Goal: Task Accomplishment & Management: Manage account settings

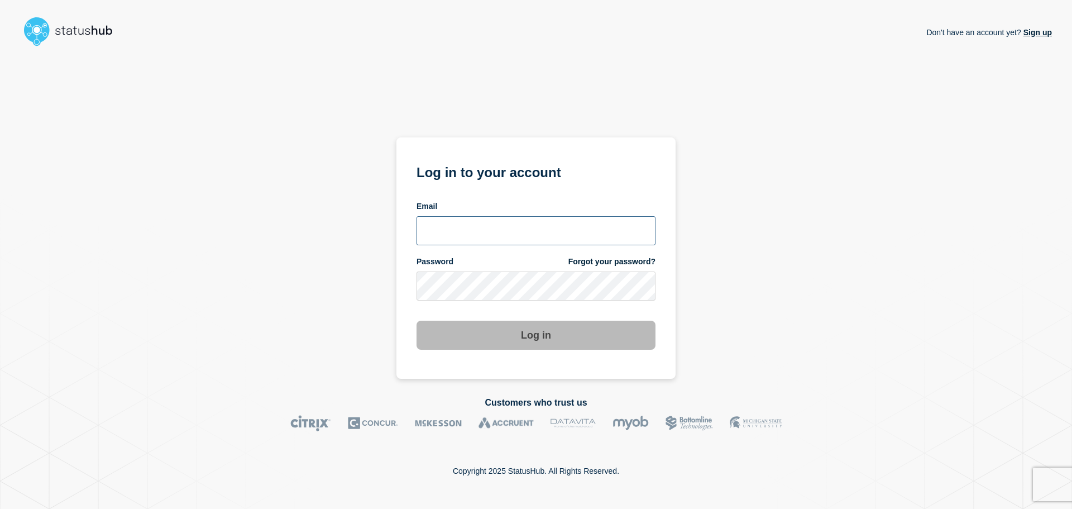
type input "tom.jones@theaccessgroup.com"
click at [574, 306] on form "Log in to your account Email tom.jones@theaccessgroup.com Password Forgot your …" at bounding box center [535, 255] width 239 height 189
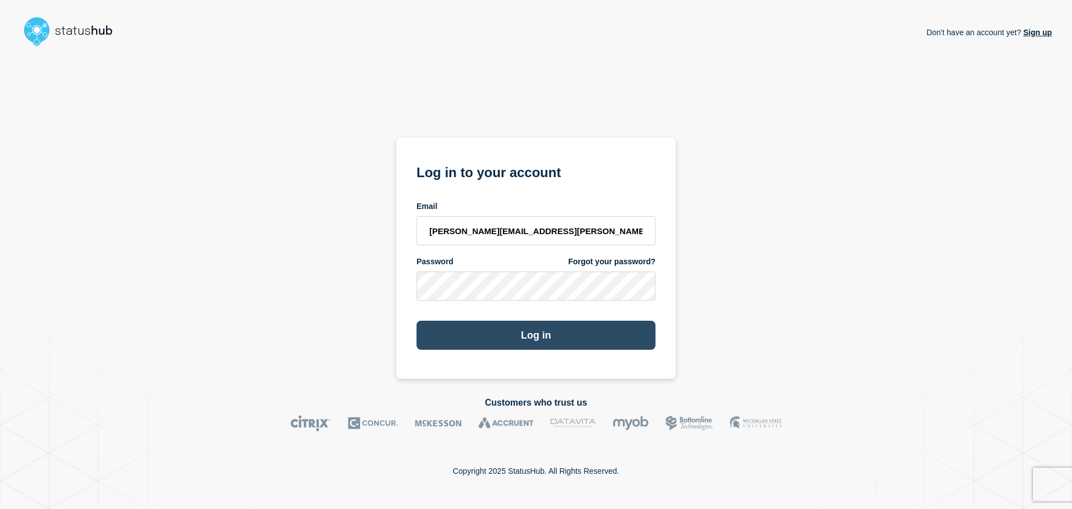
click at [557, 339] on button "Log in" at bounding box center [535, 334] width 239 height 29
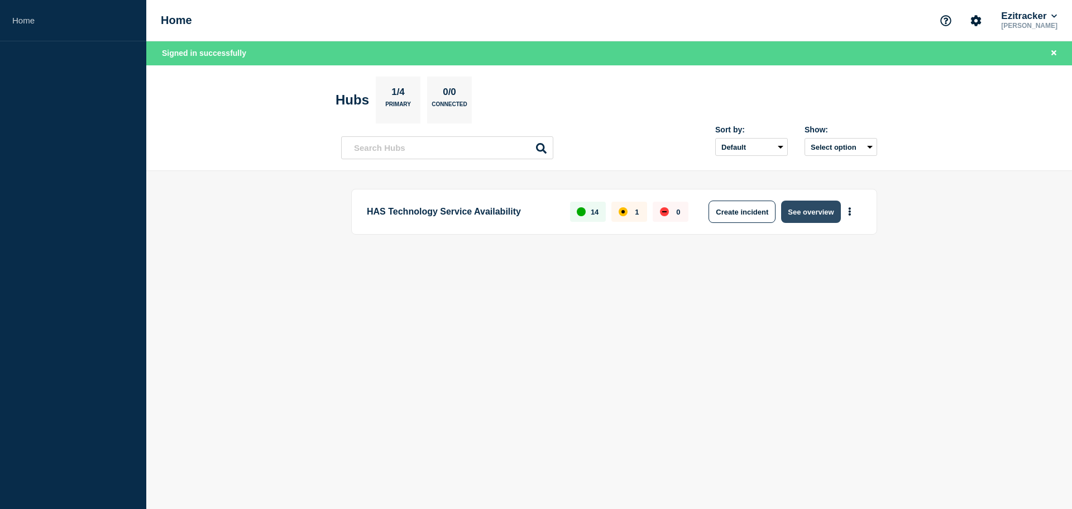
click at [803, 219] on button "See overview" at bounding box center [810, 211] width 59 height 22
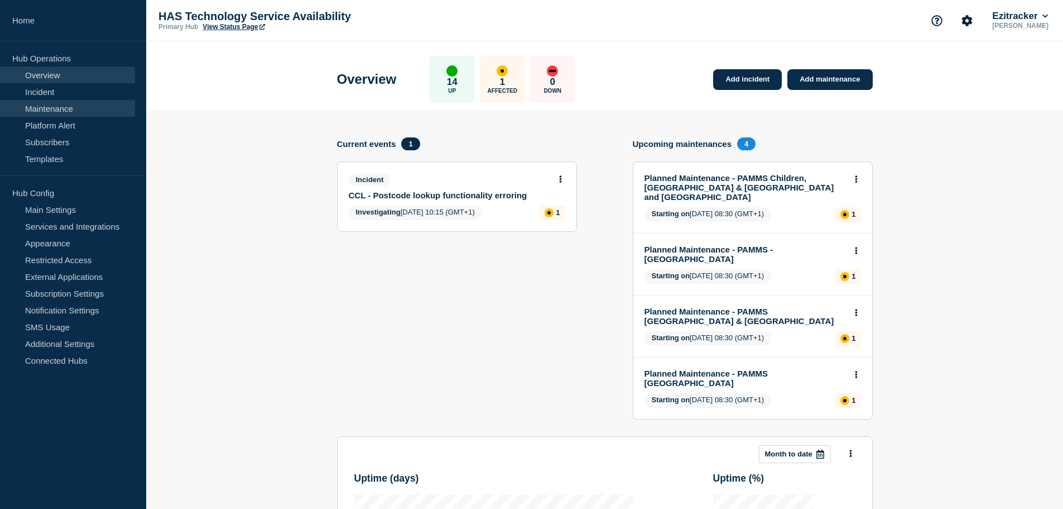
click at [73, 108] on link "Maintenance" at bounding box center [67, 108] width 135 height 17
click at [69, 93] on link "Incident" at bounding box center [67, 91] width 135 height 17
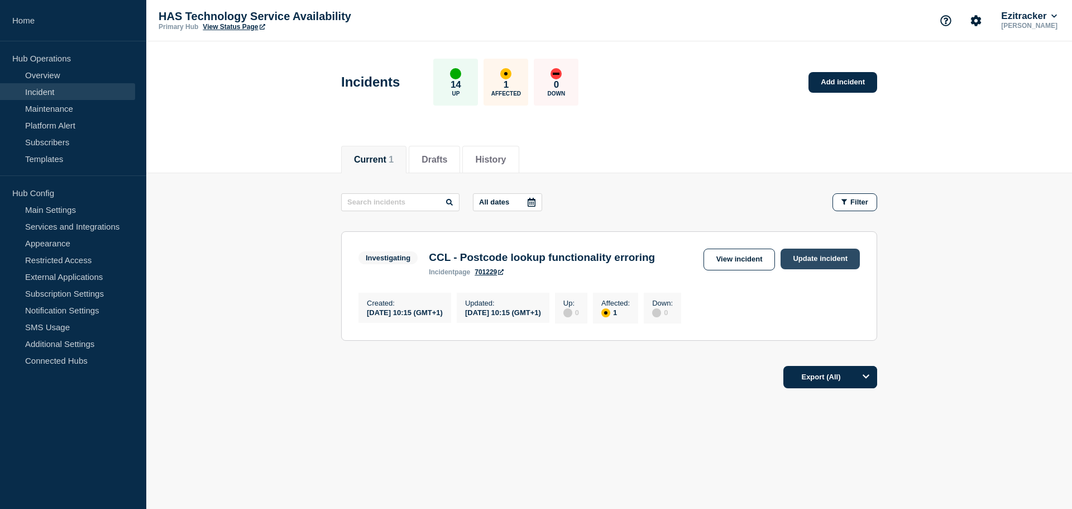
click at [814, 252] on link "Update incident" at bounding box center [819, 258] width 79 height 21
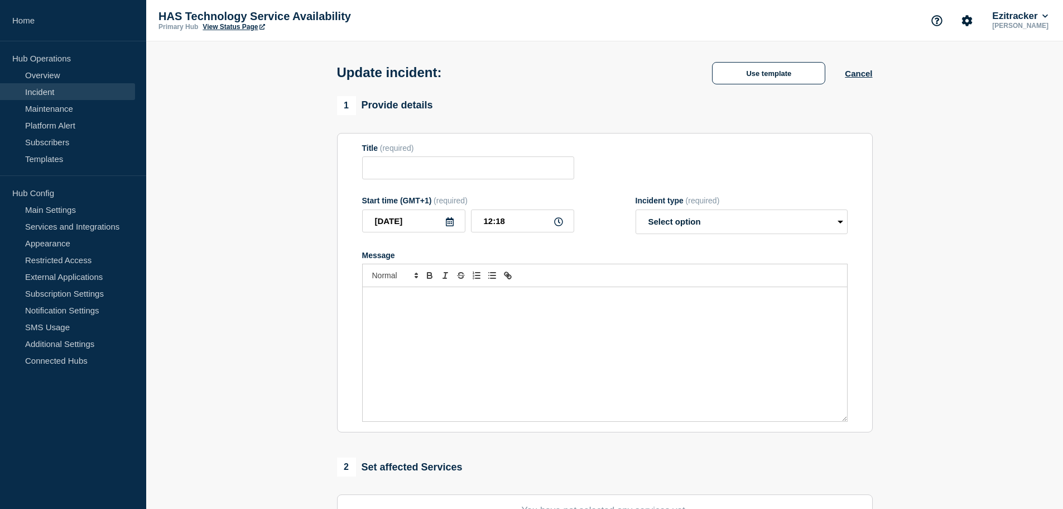
type input "CCL - Postcode lookup functionality erroring"
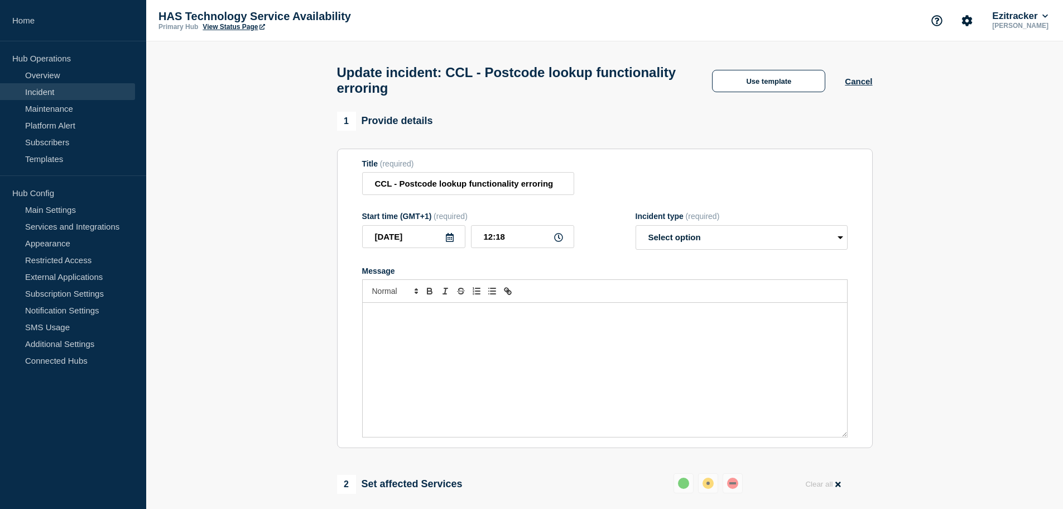
click at [466, 346] on div "Message" at bounding box center [605, 370] width 485 height 134
click at [722, 319] on p "This issue has been resolved. If you experience any further issues, please cont…" at bounding box center [605, 319] width 468 height 21
click at [669, 240] on select "Select option Investigating Identified Monitoring Resolved" at bounding box center [742, 237] width 212 height 25
select select "resolved"
click at [636, 230] on select "Select option Investigating Identified Monitoring Resolved" at bounding box center [742, 237] width 212 height 25
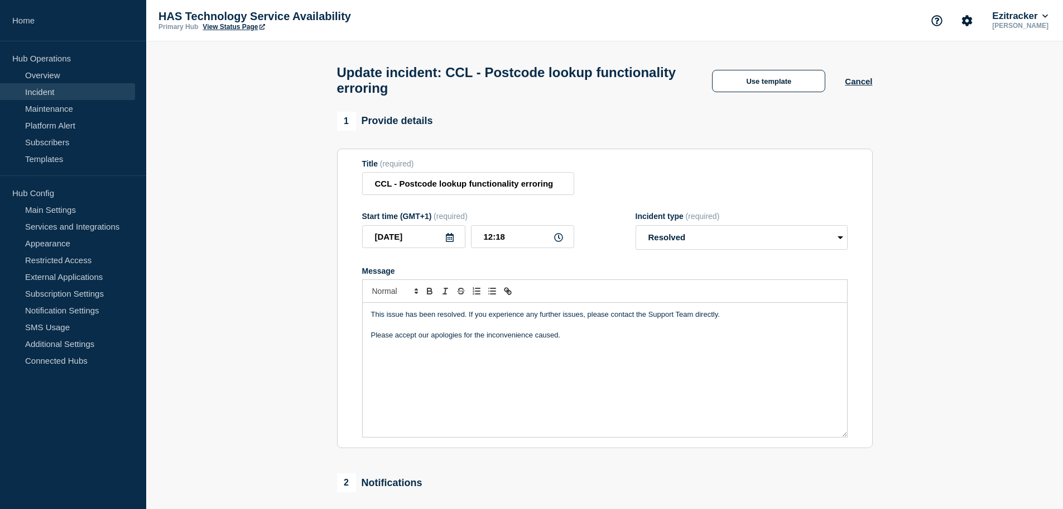
click at [622, 340] on p "Please accept our apologies for the inconvenience caused." at bounding box center [605, 335] width 468 height 10
click at [509, 240] on input "12:18" at bounding box center [522, 236] width 103 height 23
type input "12:15"
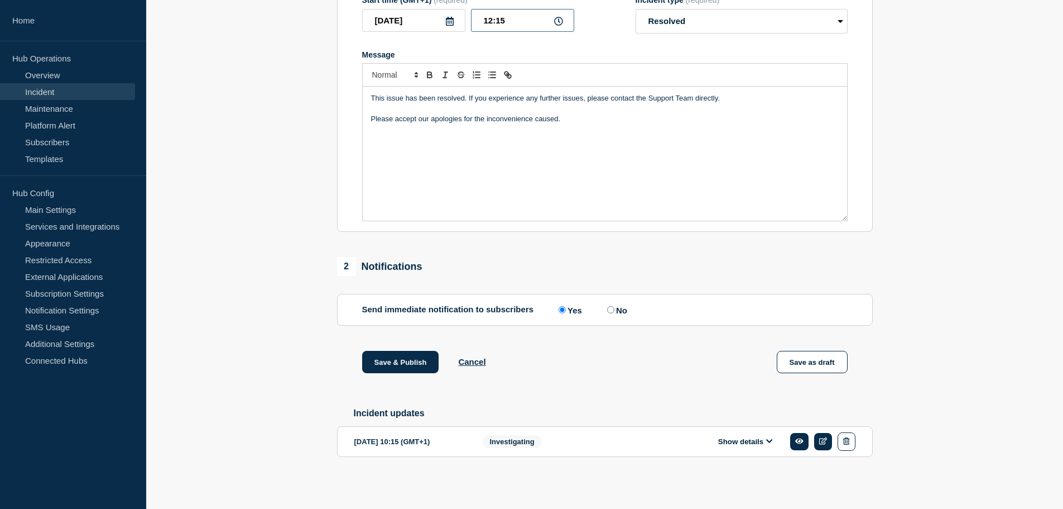
scroll to position [169, 0]
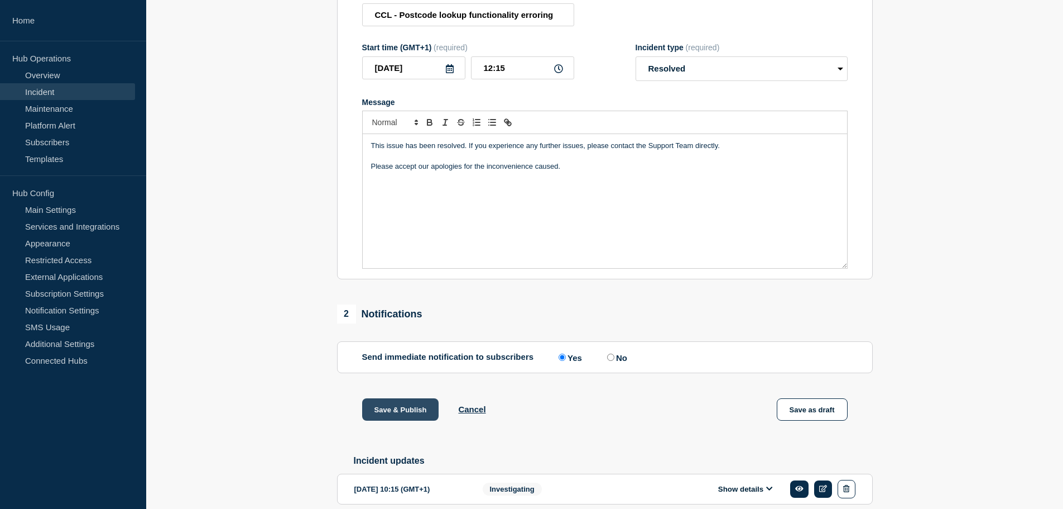
click at [408, 409] on button "Save & Publish" at bounding box center [400, 409] width 77 height 22
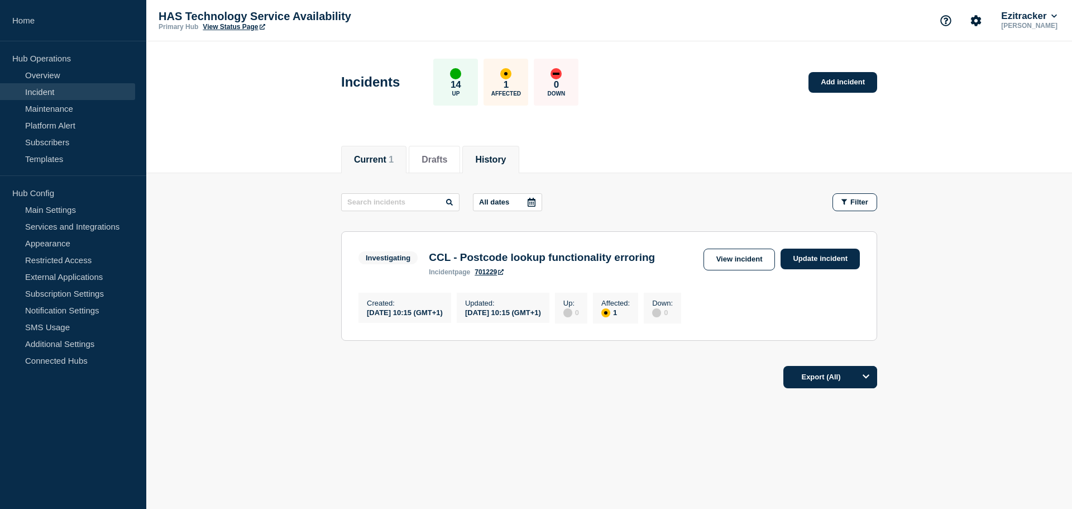
click at [499, 157] on button "History" at bounding box center [490, 160] width 31 height 10
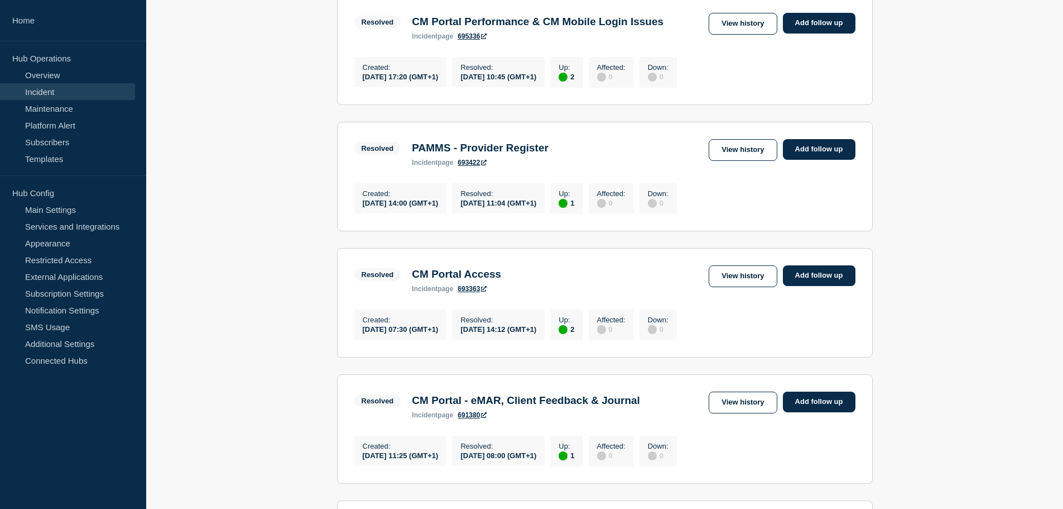
scroll to position [391, 0]
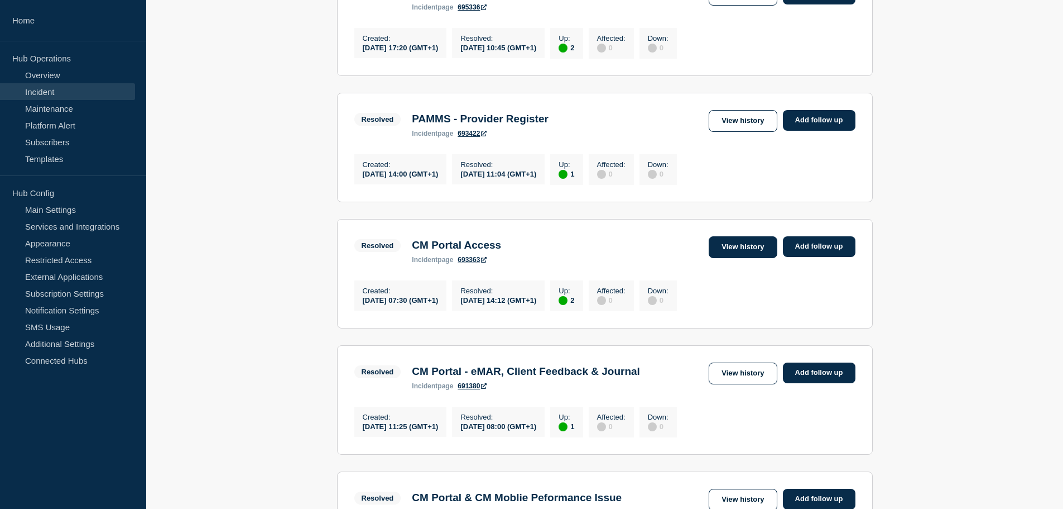
click at [739, 258] on link "View history" at bounding box center [743, 247] width 68 height 22
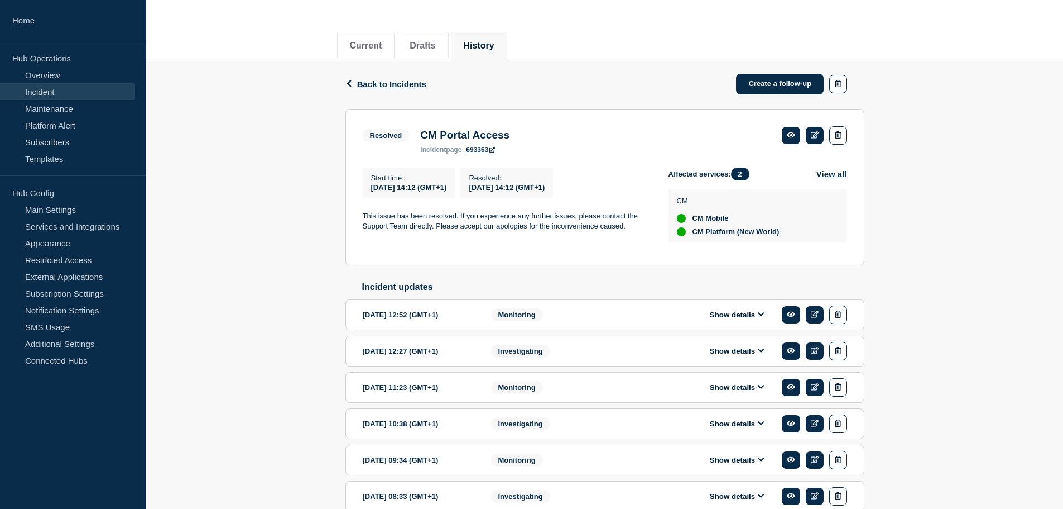
scroll to position [45, 0]
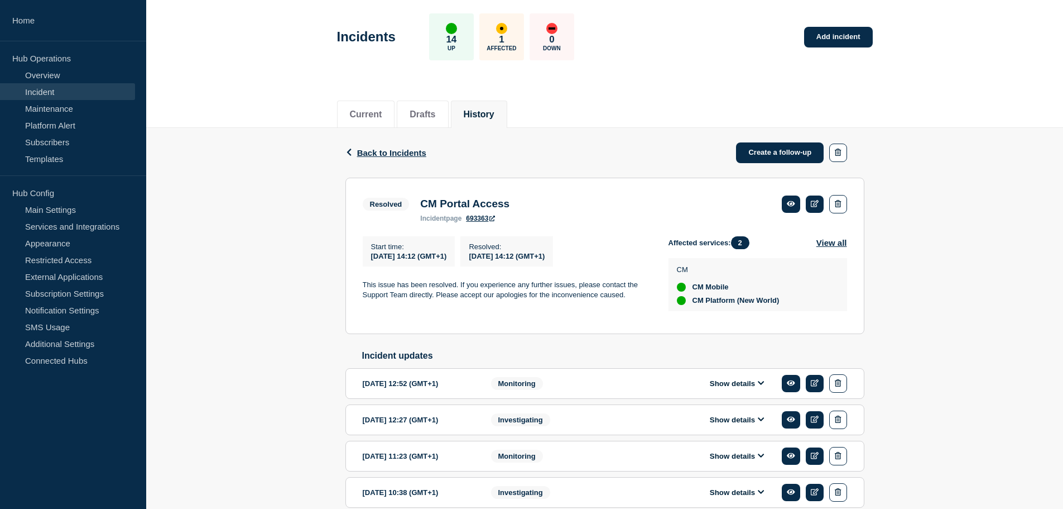
drag, startPoint x: 628, startPoint y: 299, endPoint x: 364, endPoint y: 284, distance: 264.4
click at [364, 284] on p "This issue has been resolved. If you experience any further issues, please cont…" at bounding box center [507, 290] width 288 height 21
copy p "This issue has been resolved. If you experience any further issues, please cont…"
click at [424, 298] on p "This issue has been resolved. If you experience any further issues, please cont…" at bounding box center [507, 290] width 288 height 21
